Goal: Task Accomplishment & Management: Manage account settings

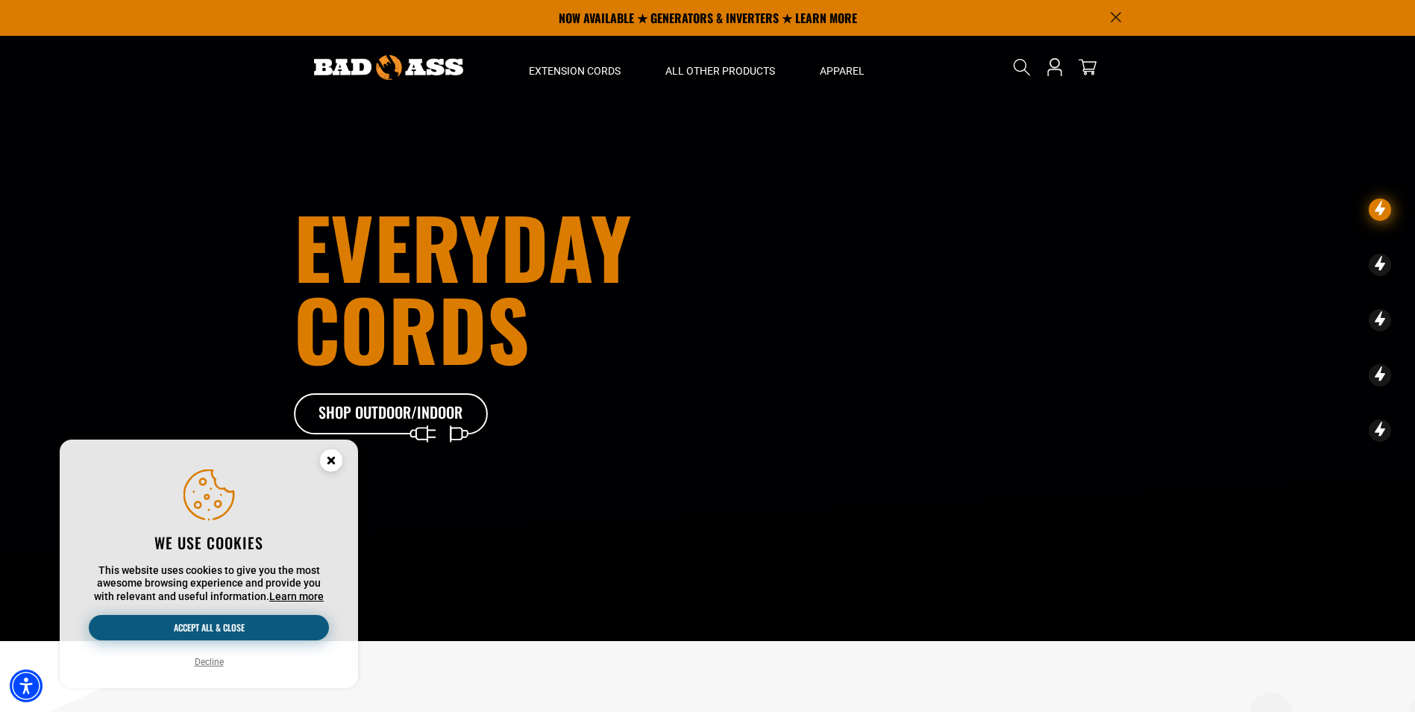
click at [276, 624] on button "Accept all & close" at bounding box center [209, 627] width 240 height 25
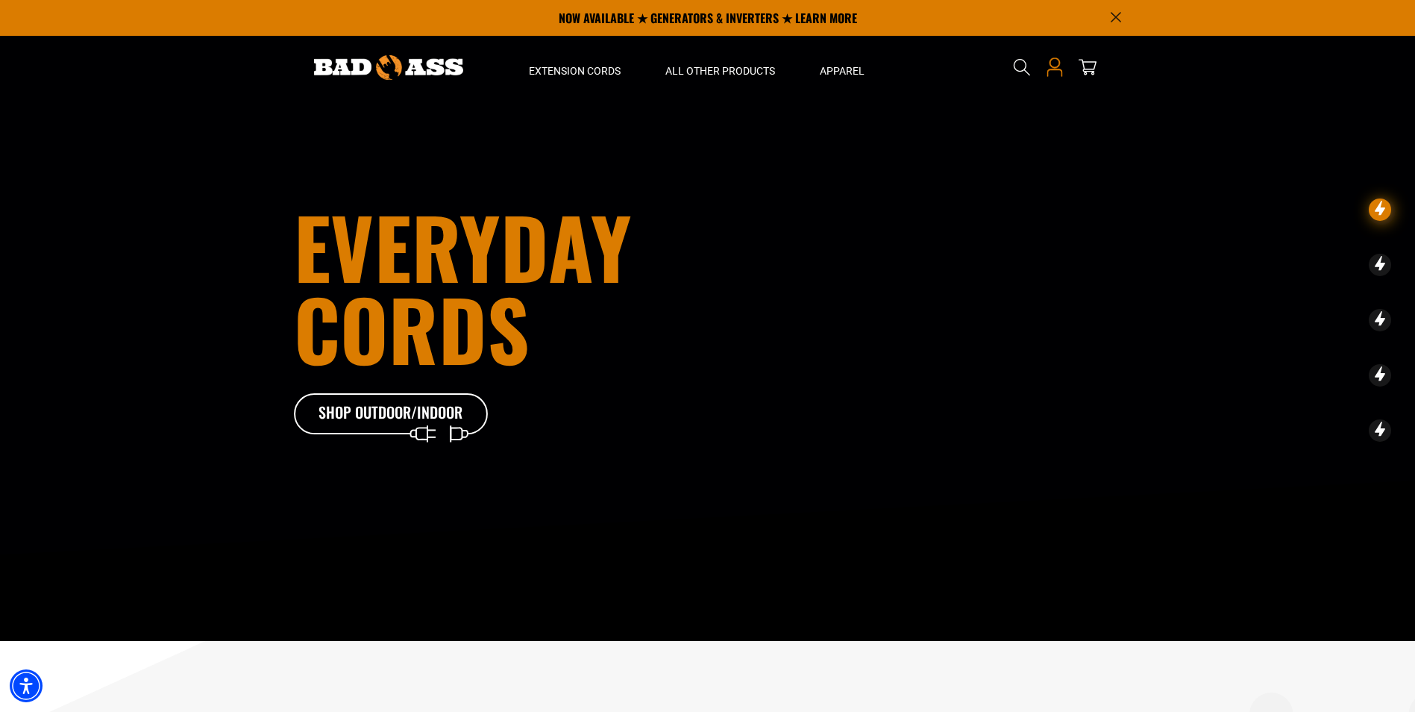
click at [1057, 71] on icon "Open this option" at bounding box center [1054, 66] width 19 height 19
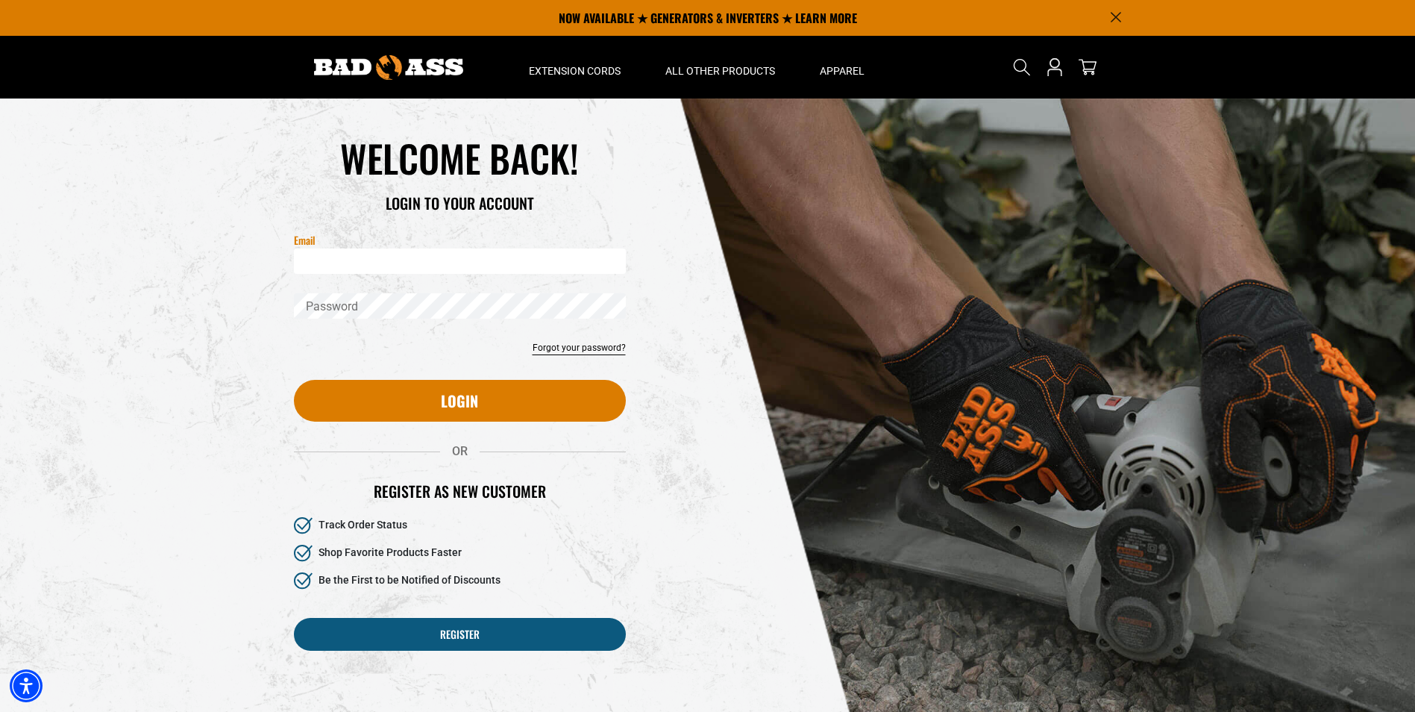
click at [345, 261] on input "Email" at bounding box center [460, 260] width 332 height 25
type input "**********"
click at [373, 311] on div at bounding box center [707, 356] width 1415 height 712
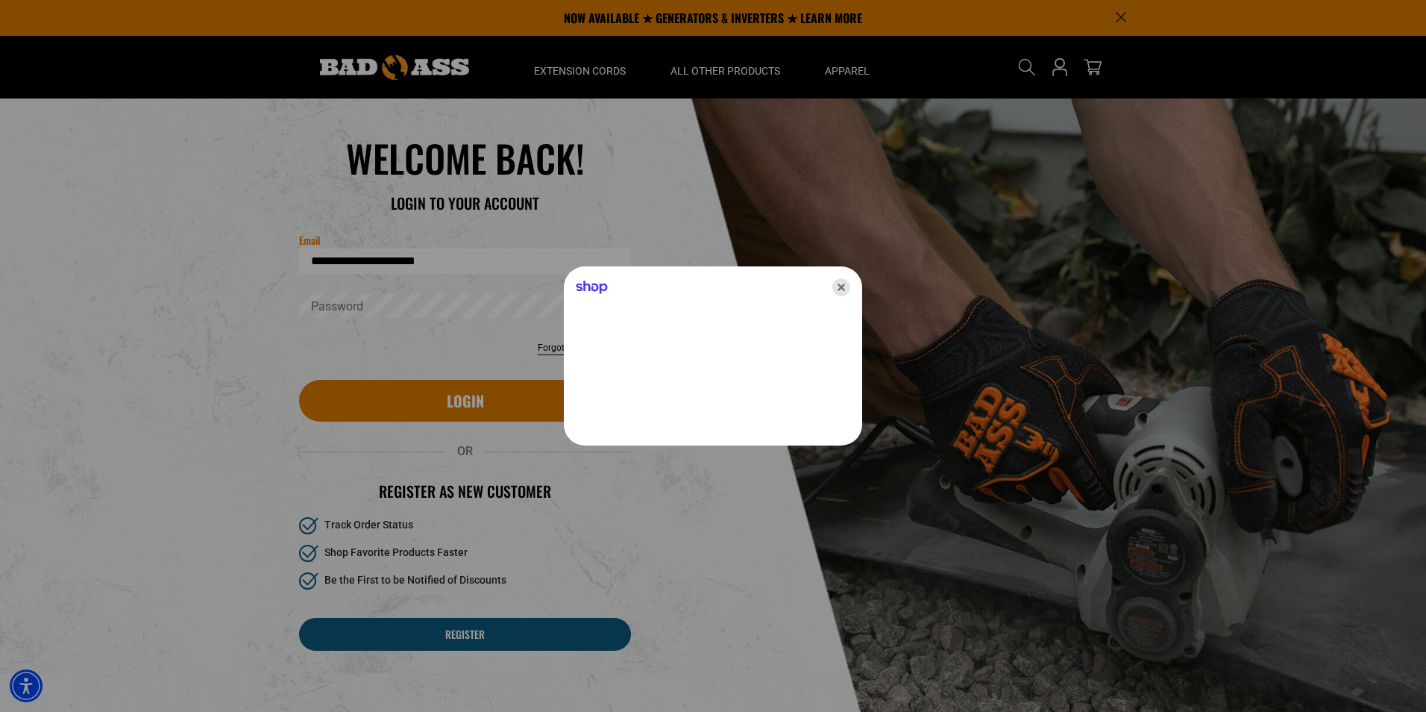
click at [841, 283] on icon "Close" at bounding box center [841, 287] width 18 height 18
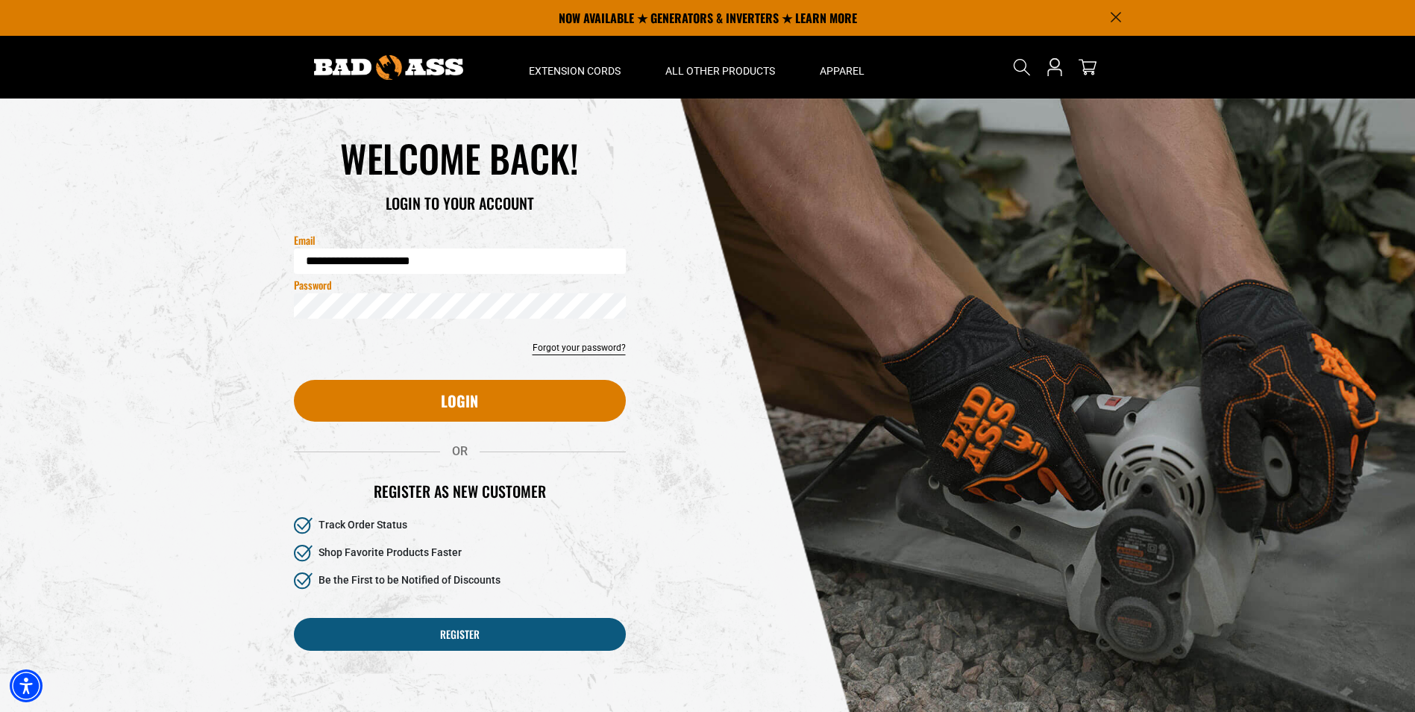
click at [696, 442] on div "Reset your password Email Submit Cancel WELCOME BACK! OR" at bounding box center [708, 401] width 850 height 606
click at [559, 342] on link "Forgot your password?" at bounding box center [579, 347] width 93 height 13
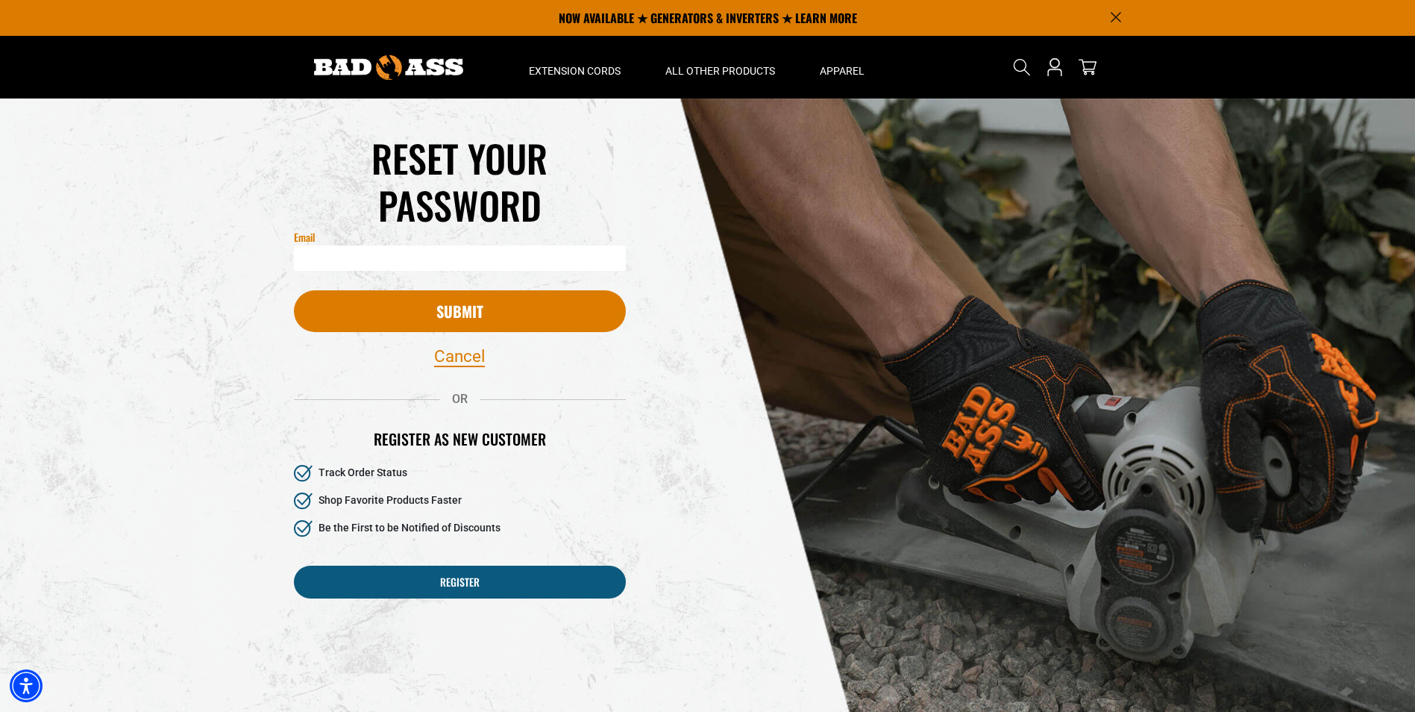
click at [388, 256] on input "Email" at bounding box center [460, 257] width 332 height 25
type input "**********"
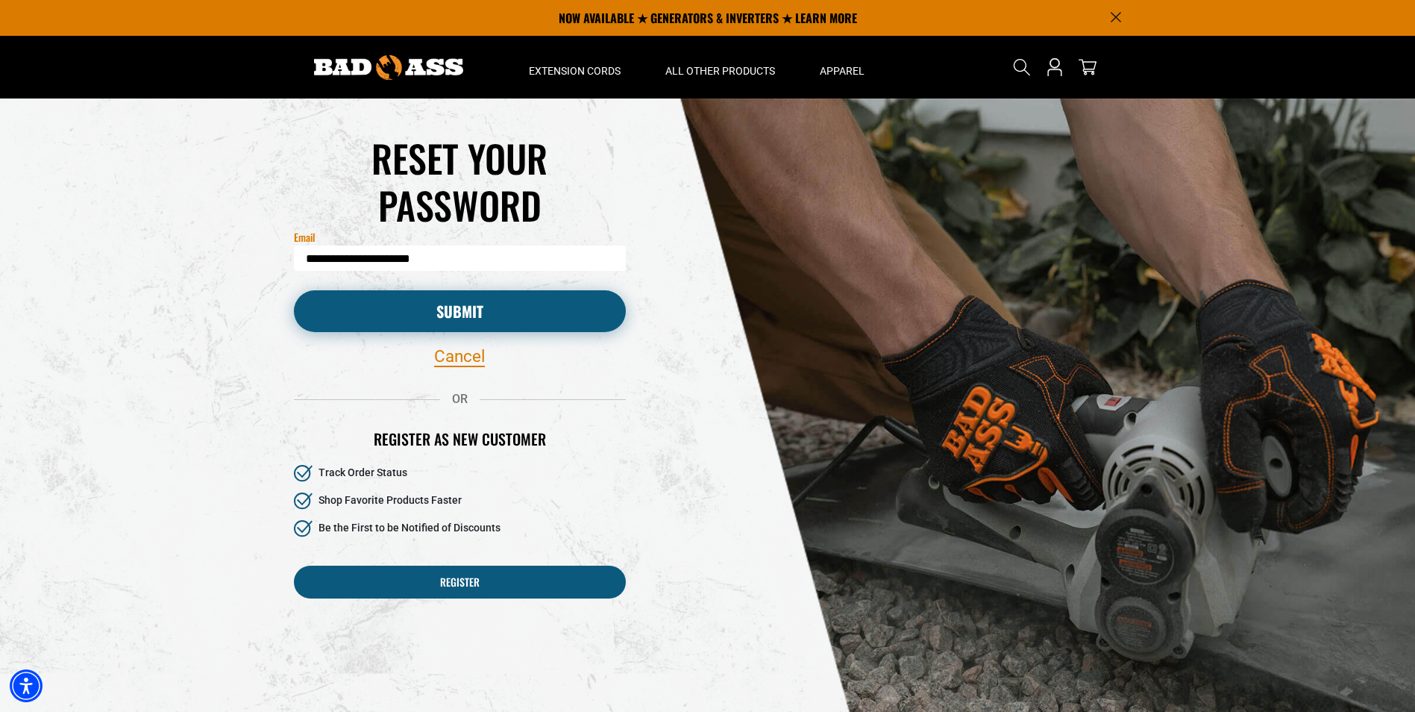
click at [457, 319] on button "Submit" at bounding box center [460, 311] width 332 height 42
